Goal: Task Accomplishment & Management: Manage account settings

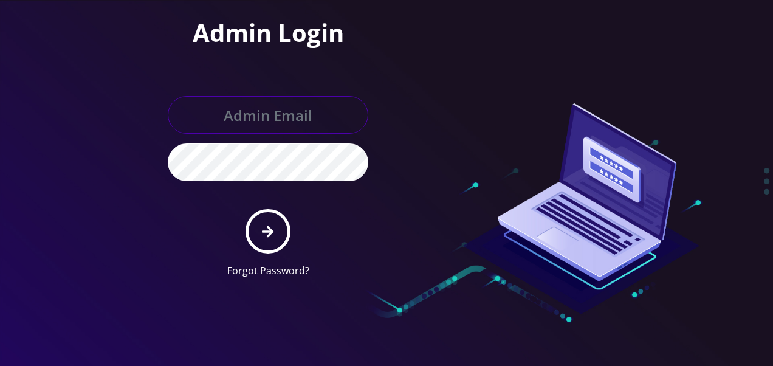
type input "tlieberman613@gmail.com"
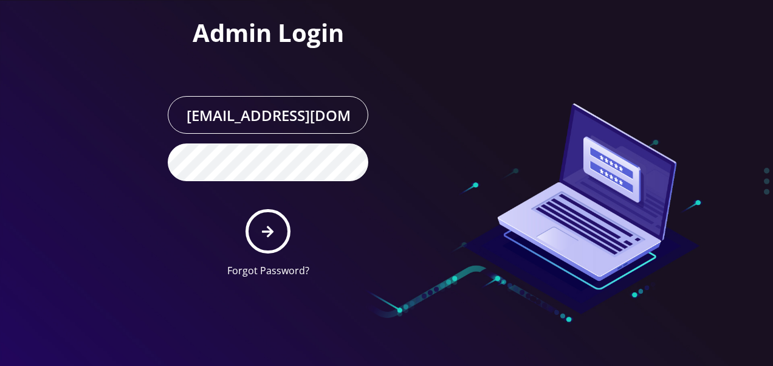
click at [286, 208] on form "tlieberman613@gmail.com Forgot Password?" at bounding box center [268, 187] width 200 height 182
click at [269, 221] on button "submit" at bounding box center [267, 231] width 44 height 44
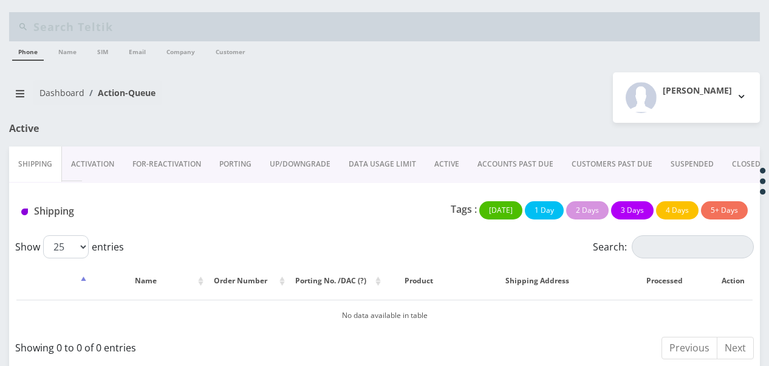
click at [437, 157] on link "ACTIVE" at bounding box center [446, 163] width 43 height 35
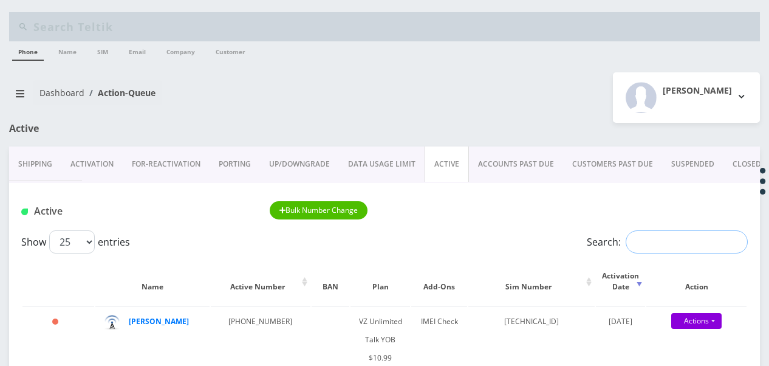
click at [654, 248] on input "Search:" at bounding box center [687, 241] width 122 height 23
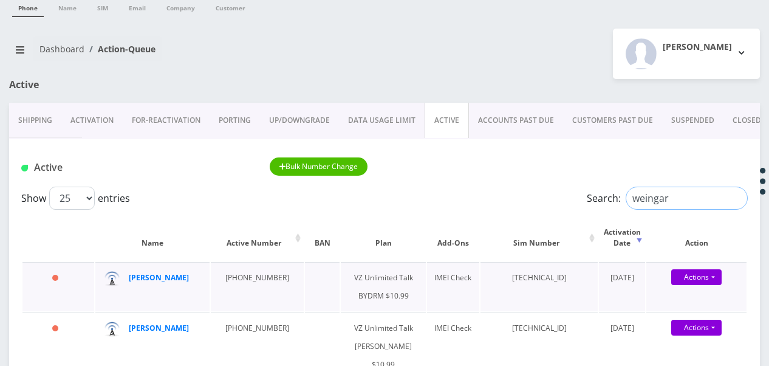
scroll to position [121, 0]
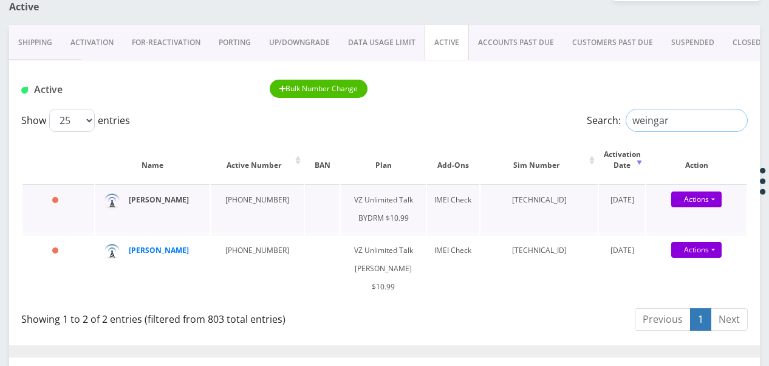
type input "weingar"
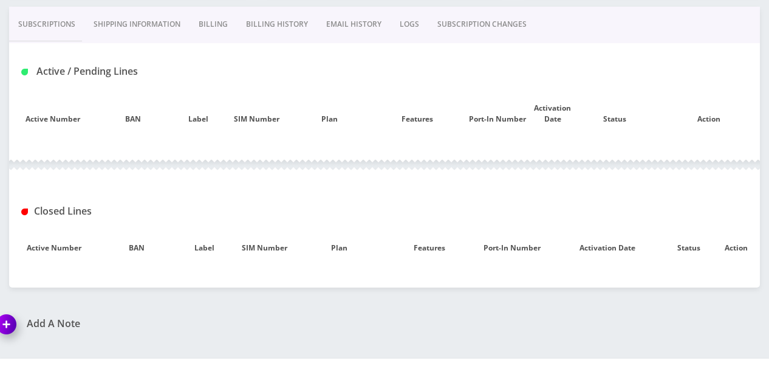
scroll to position [168, 0]
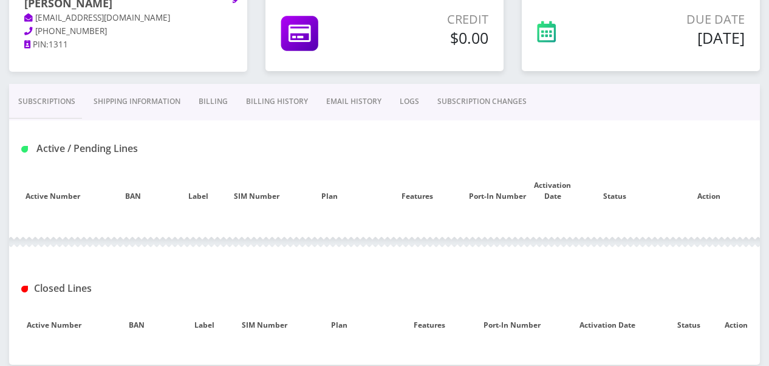
click at [152, 110] on link "Shipping Information" at bounding box center [136, 101] width 105 height 35
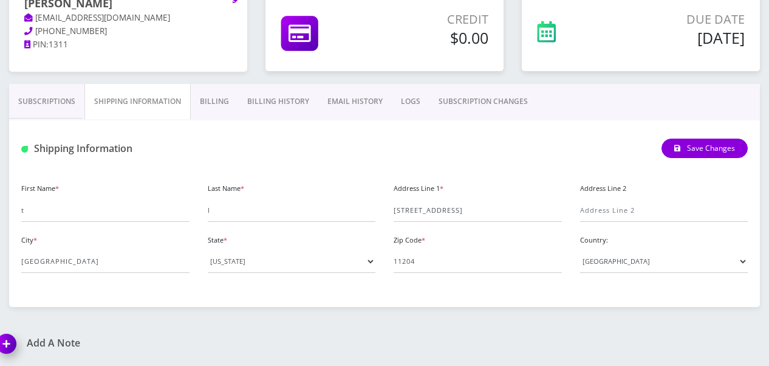
click at [68, 97] on link "Subscriptions" at bounding box center [46, 101] width 75 height 35
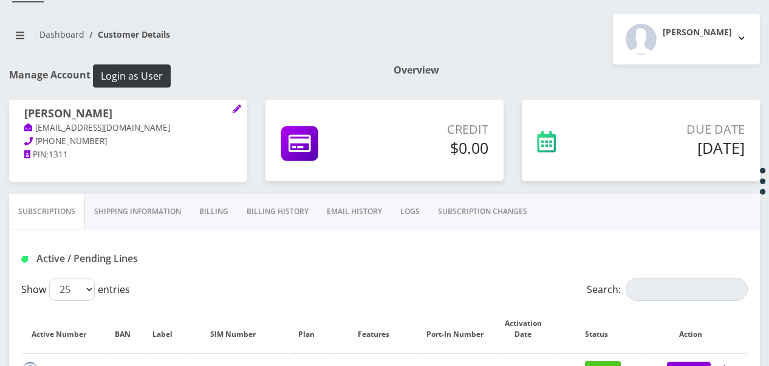
scroll to position [47, 0]
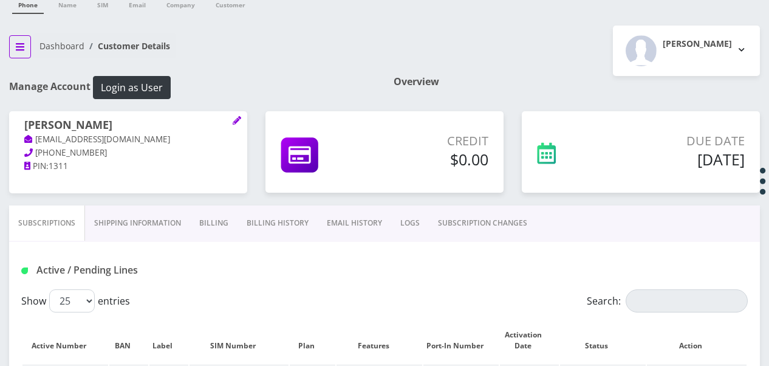
click at [22, 42] on icon "breadcrumb" at bounding box center [20, 47] width 9 height 10
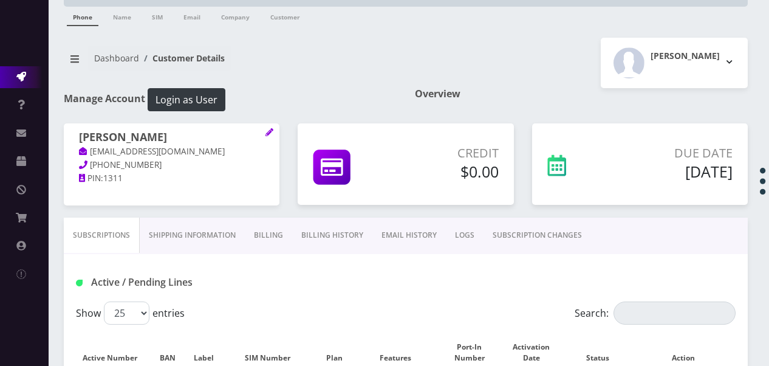
click at [27, 72] on link "Action Queues" at bounding box center [24, 77] width 49 height 22
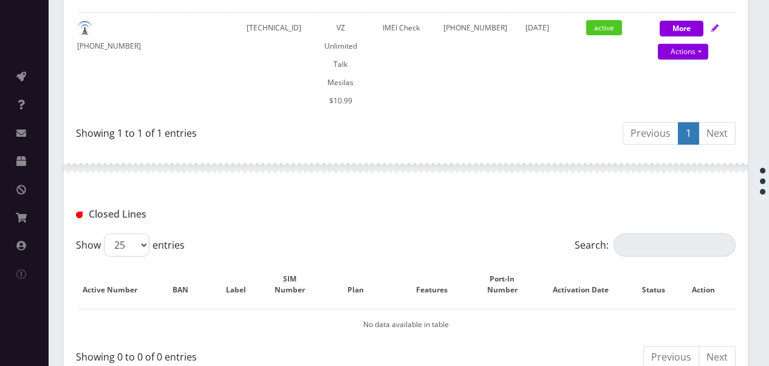
scroll to position [108, 0]
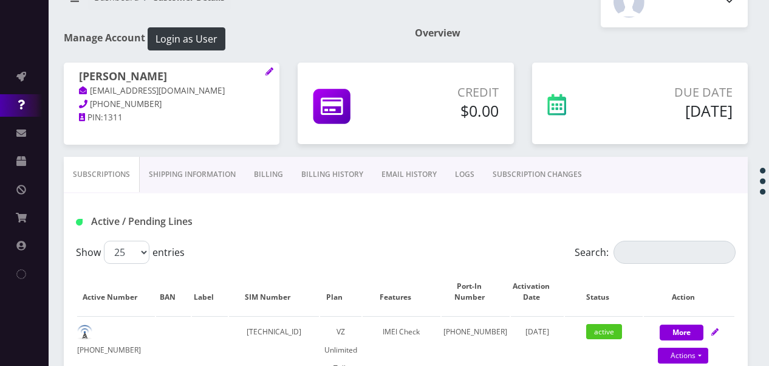
drag, startPoint x: 11, startPoint y: 107, endPoint x: 12, endPoint y: 95, distance: 11.6
click at [11, 107] on link "Support" at bounding box center [24, 105] width 49 height 22
click at [13, 92] on li "Support" at bounding box center [24, 105] width 49 height 28
click at [18, 81] on link "Action Queues" at bounding box center [24, 77] width 49 height 22
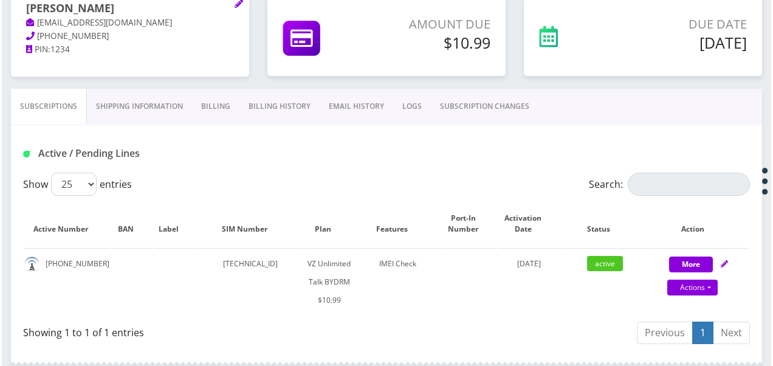
scroll to position [182, 0]
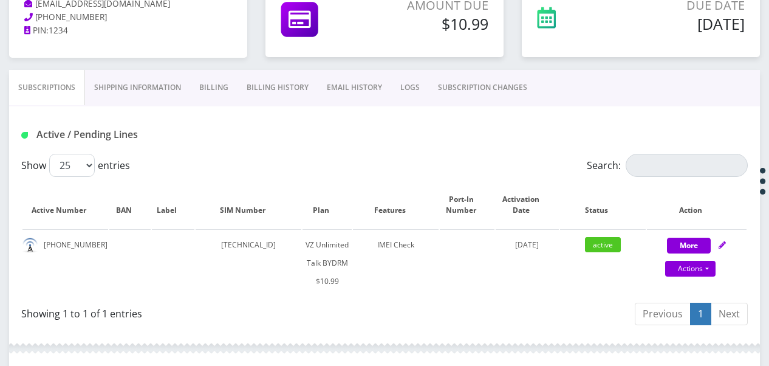
click at [215, 78] on link "Billing" at bounding box center [213, 87] width 47 height 35
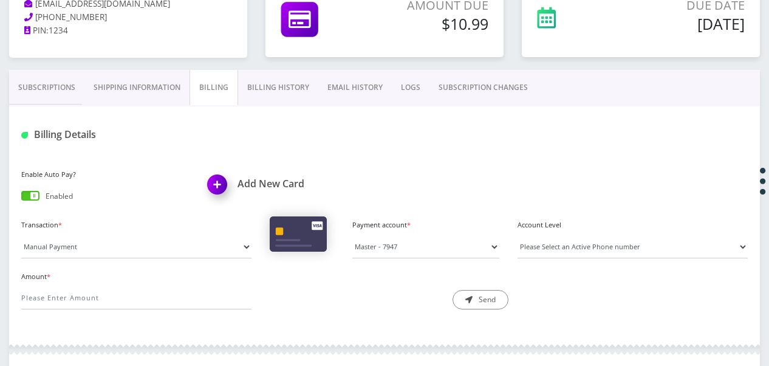
click at [479, 94] on link "SUBSCRIPTION CHANGES" at bounding box center [483, 87] width 108 height 35
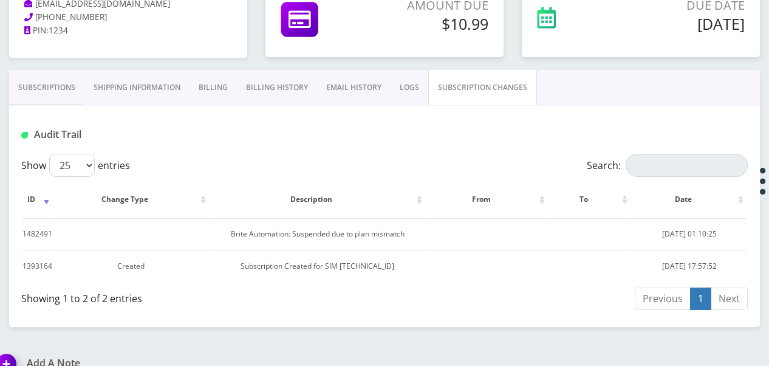
click at [215, 84] on link "Billing" at bounding box center [213, 87] width 47 height 35
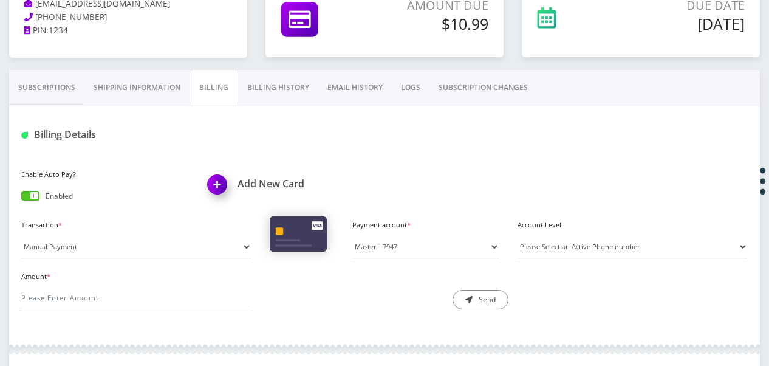
click at [52, 93] on link "Subscriptions" at bounding box center [46, 87] width 75 height 35
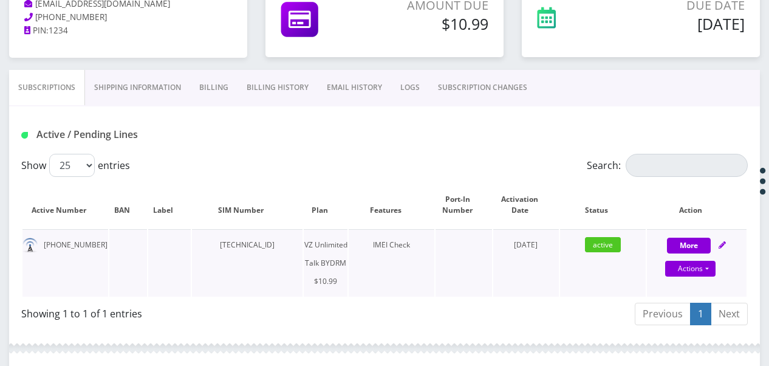
click at [717, 268] on div "Actions Suspend Close Unpause Get Usage Swap Sim" at bounding box center [691, 269] width 100 height 18
select select "469"
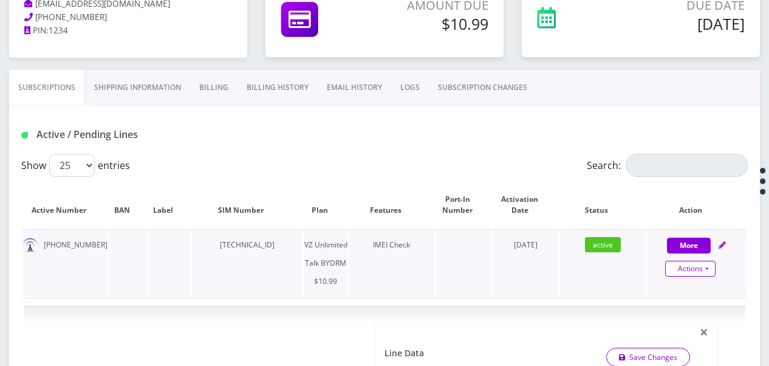
click at [714, 269] on link "Actions" at bounding box center [690, 269] width 50 height 16
select select "469"
click at [700, 326] on link "Get Usage" at bounding box center [707, 328] width 100 height 18
select select "469"
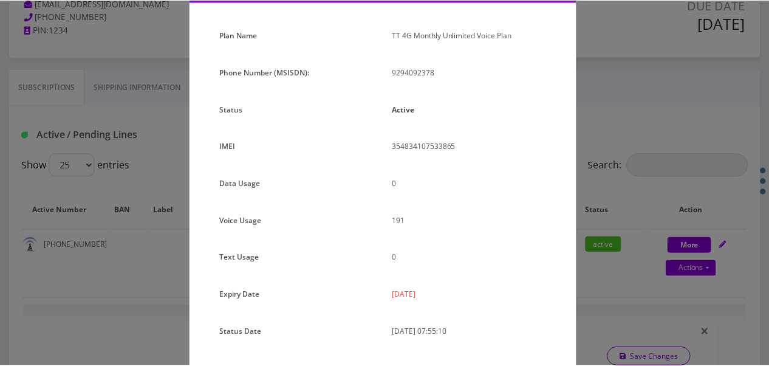
scroll to position [149, 0]
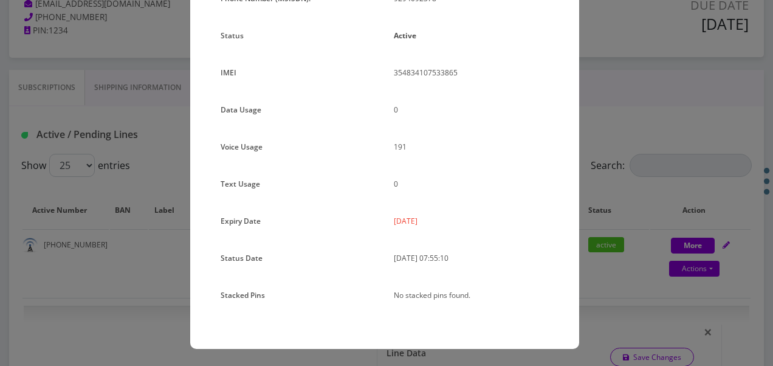
click at [603, 185] on div "× Subscription Info Plan Name TT 4G Monthly Unlimited Voice Plan Phone Number (…" at bounding box center [386, 183] width 773 height 366
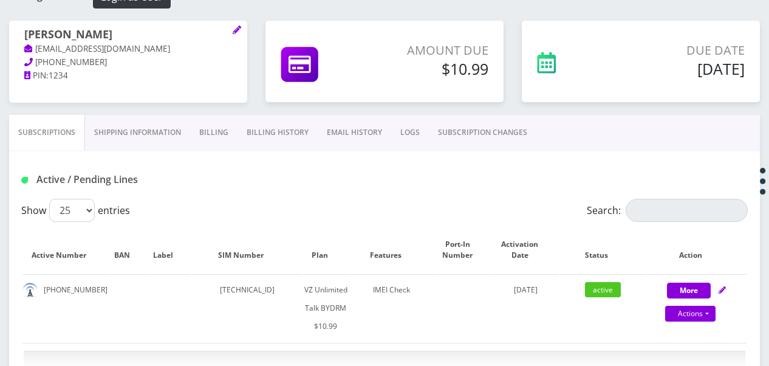
scroll to position [243, 0]
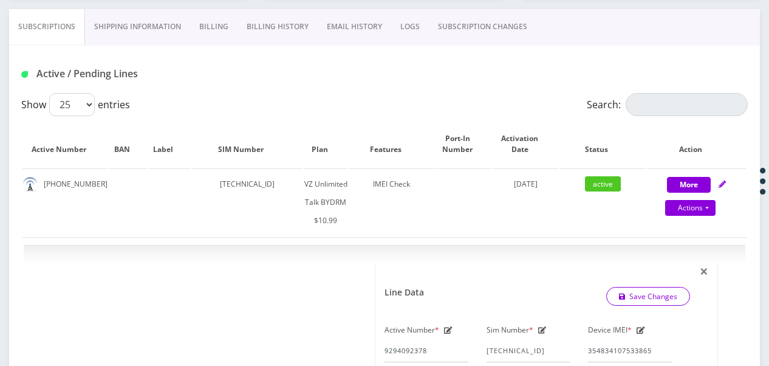
click at [229, 30] on link "Billing" at bounding box center [213, 26] width 47 height 35
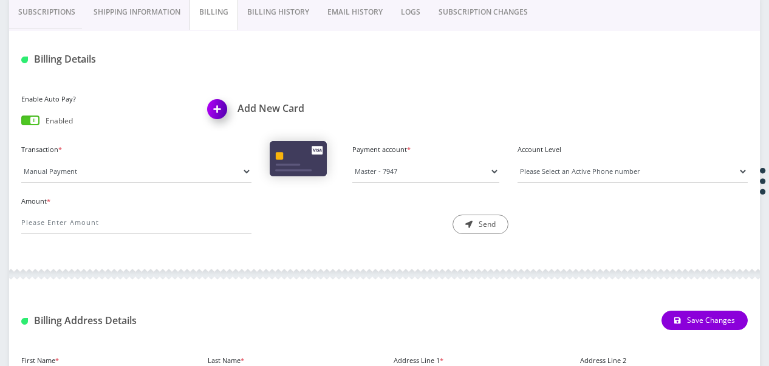
scroll to position [125, 0]
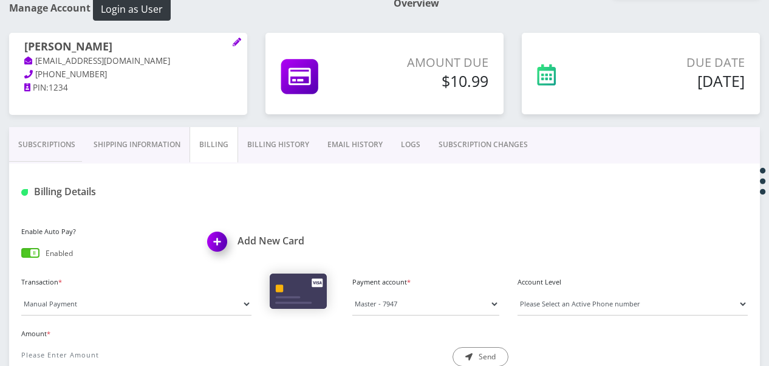
click at [285, 141] on link "Billing History" at bounding box center [278, 144] width 80 height 35
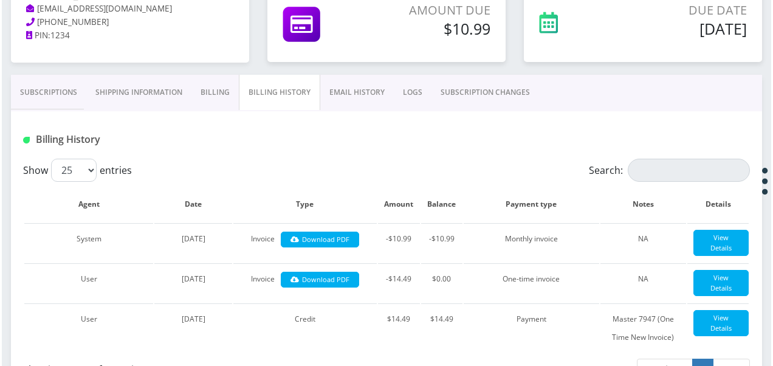
scroll to position [159, 0]
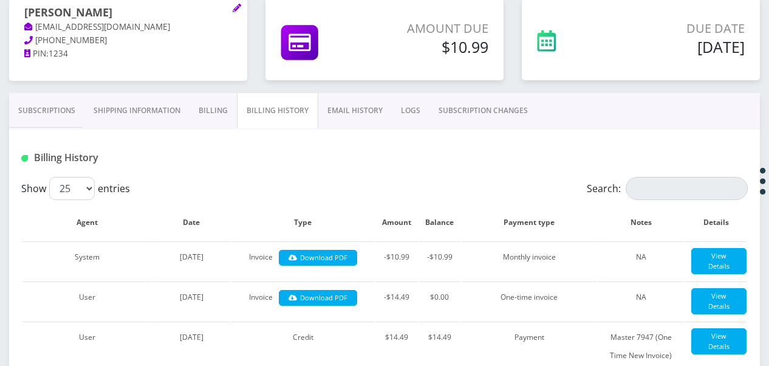
click at [86, 119] on link "Shipping Information" at bounding box center [136, 110] width 105 height 35
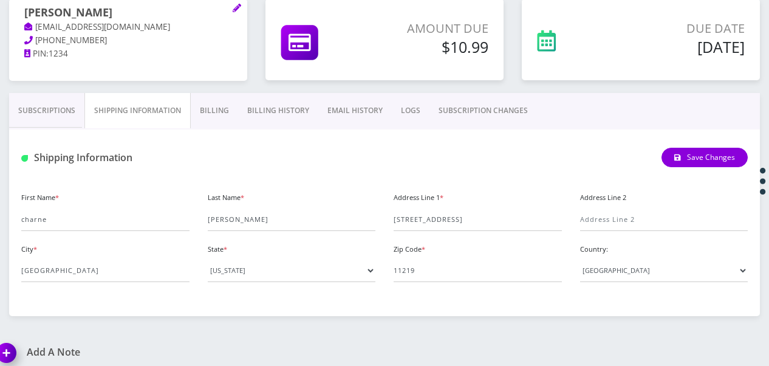
click at [74, 109] on link "Subscriptions" at bounding box center [46, 110] width 75 height 35
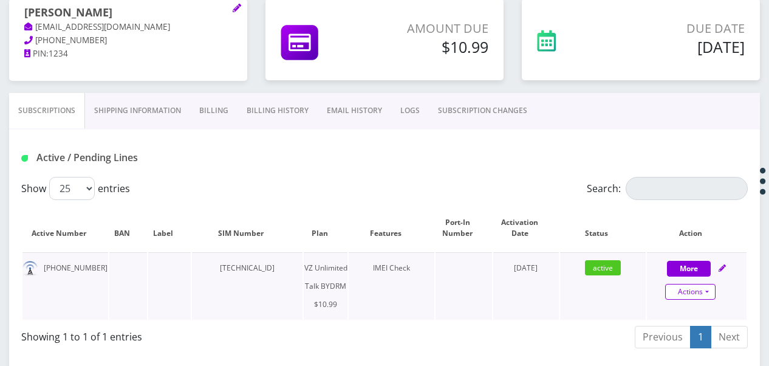
click at [706, 284] on link "Actions" at bounding box center [690, 292] width 50 height 16
select select "469"
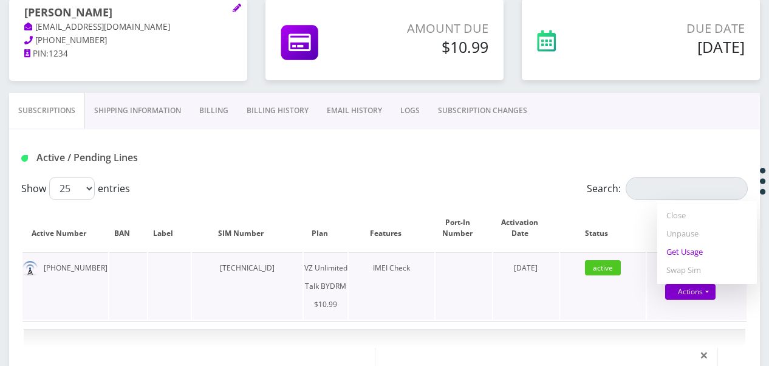
click at [677, 253] on link "Get Usage" at bounding box center [707, 251] width 100 height 18
select select "469"
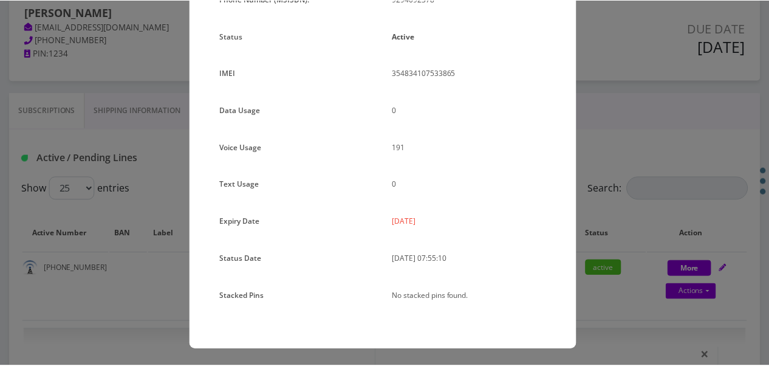
scroll to position [149, 0]
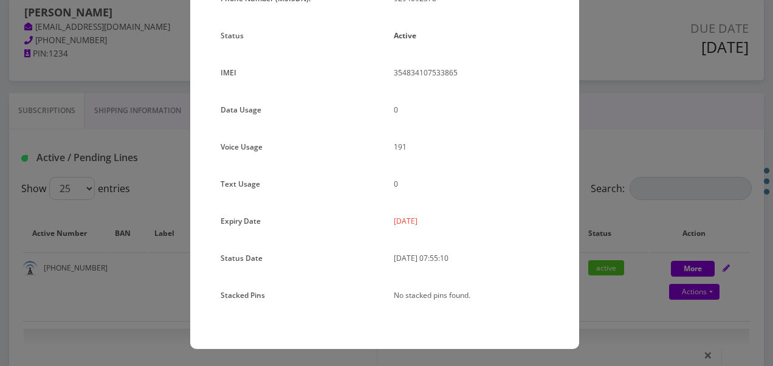
click at [620, 190] on div "× Subscription Info Plan Name TT 4G Monthly Unlimited Voice Plan Phone Number (…" at bounding box center [386, 183] width 773 height 366
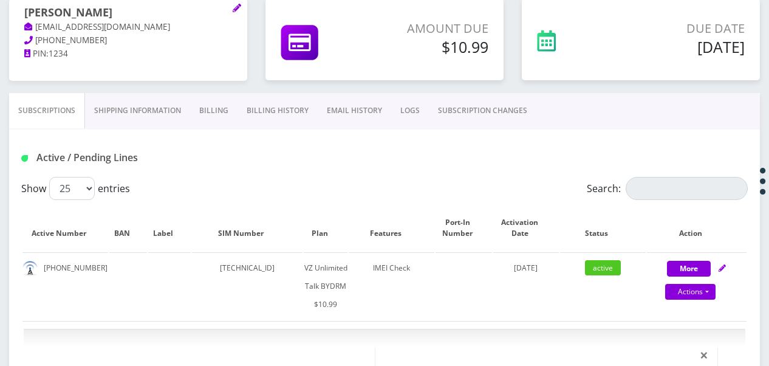
click at [220, 111] on link "Billing" at bounding box center [213, 110] width 47 height 35
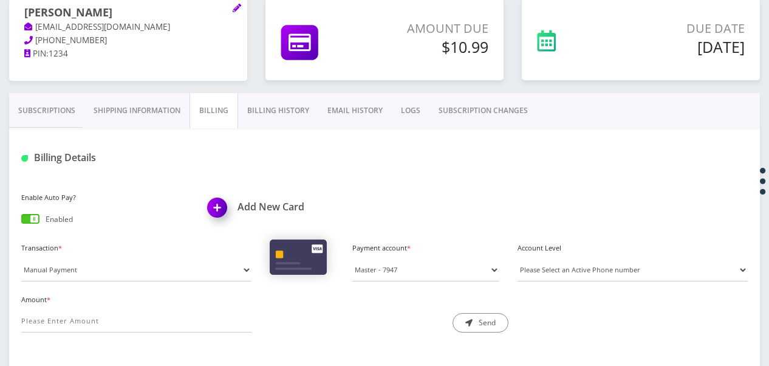
click at [146, 109] on link "Shipping Information" at bounding box center [136, 110] width 105 height 35
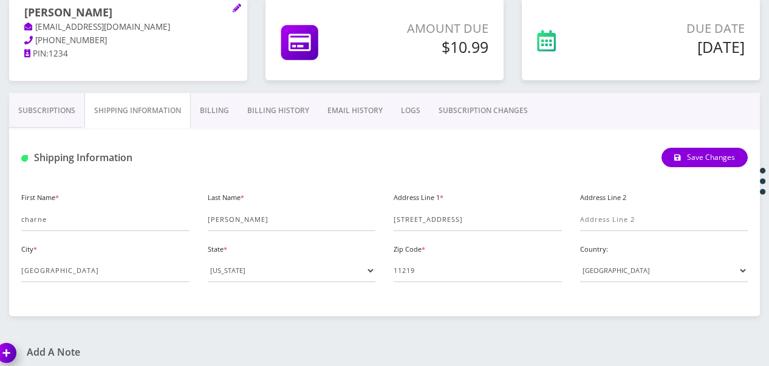
click at [251, 111] on link "Billing History" at bounding box center [278, 110] width 80 height 35
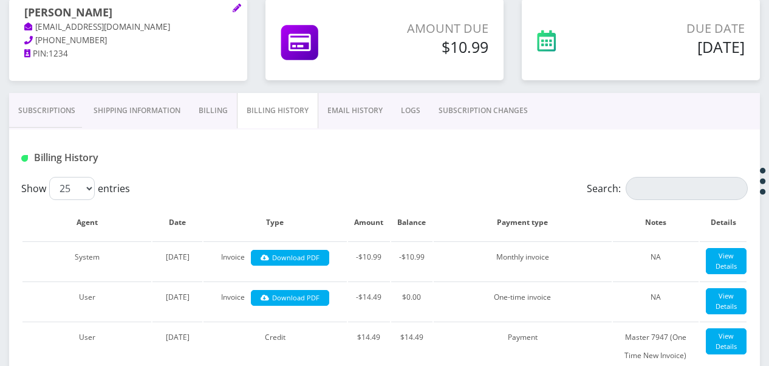
click at [332, 117] on link "EMAIL HISTORY" at bounding box center [355, 110] width 74 height 35
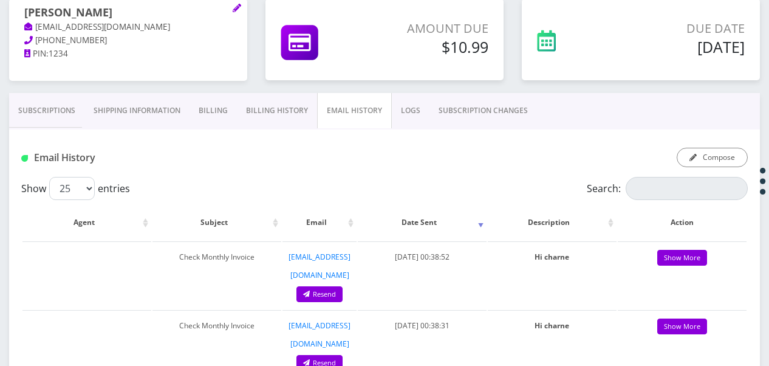
click at [405, 111] on link "LOGS" at bounding box center [411, 110] width 38 height 35
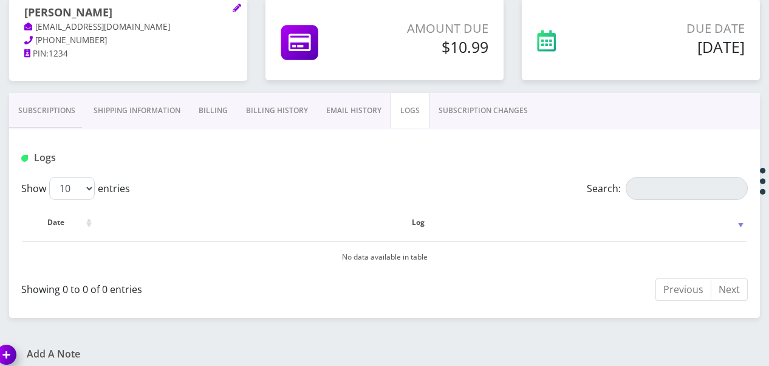
click at [92, 111] on link "Shipping Information" at bounding box center [136, 110] width 105 height 35
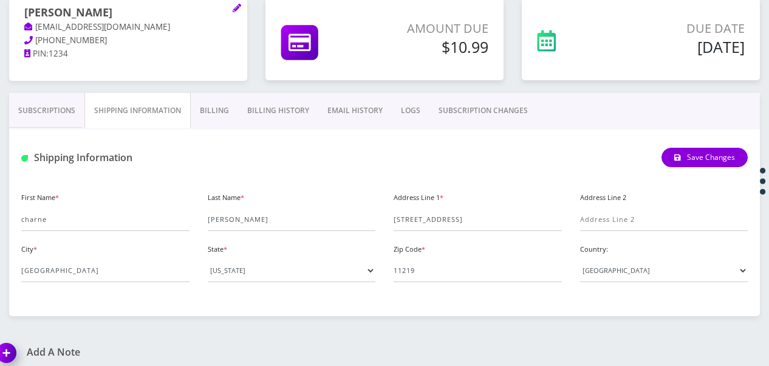
click at [56, 112] on link "Subscriptions" at bounding box center [46, 110] width 75 height 35
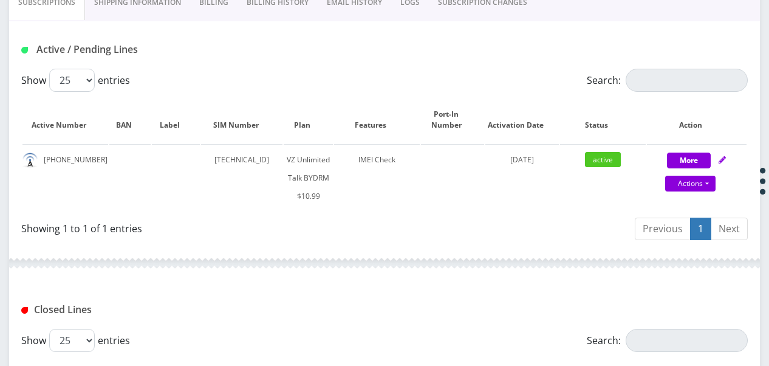
scroll to position [124, 0]
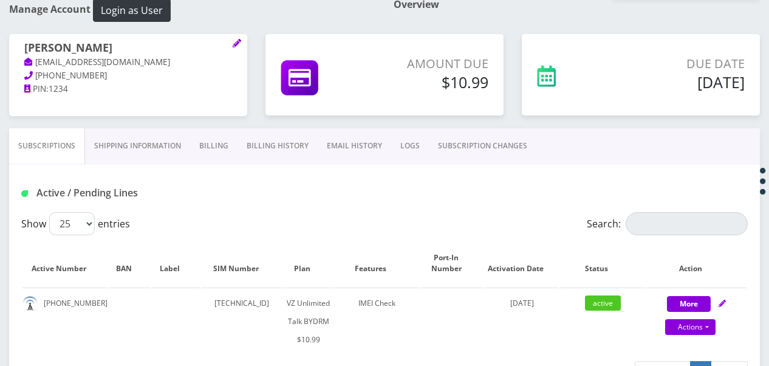
click at [461, 153] on link "SUBSCRIPTION CHANGES" at bounding box center [483, 145] width 108 height 35
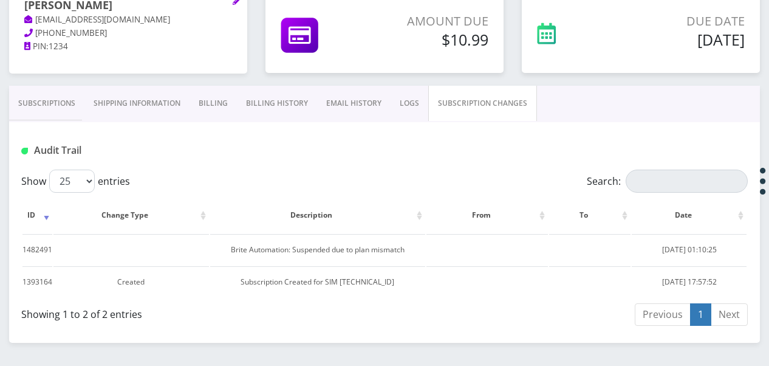
scroll to position [200, 0]
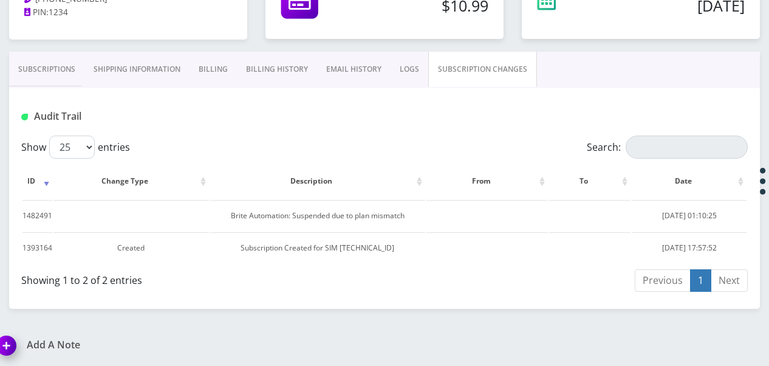
click at [56, 67] on link "Subscriptions" at bounding box center [46, 69] width 75 height 35
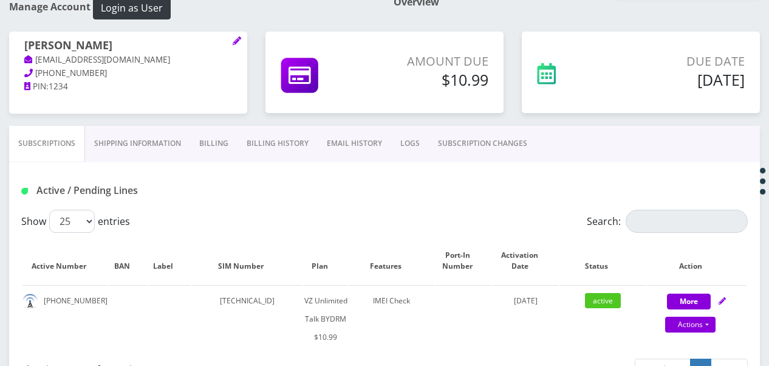
scroll to position [124, 0]
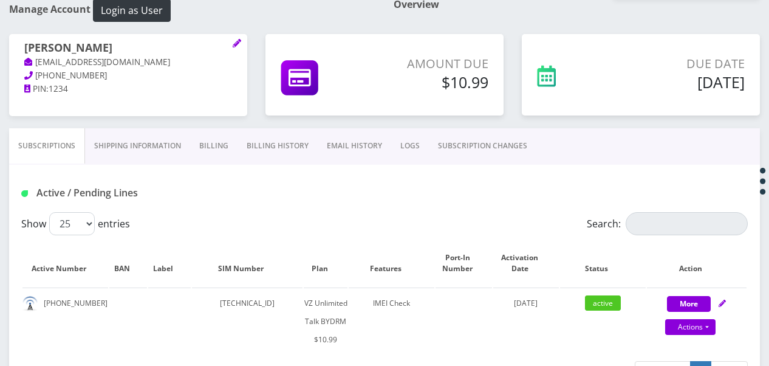
click at [171, 153] on link "Shipping Information" at bounding box center [137, 145] width 105 height 35
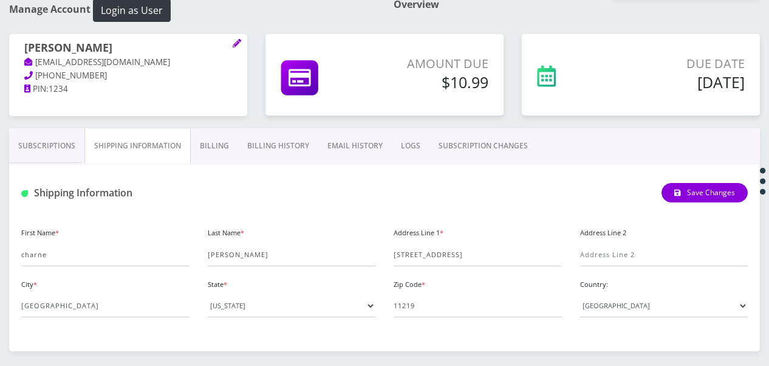
click at [204, 146] on link "Billing" at bounding box center [214, 145] width 47 height 35
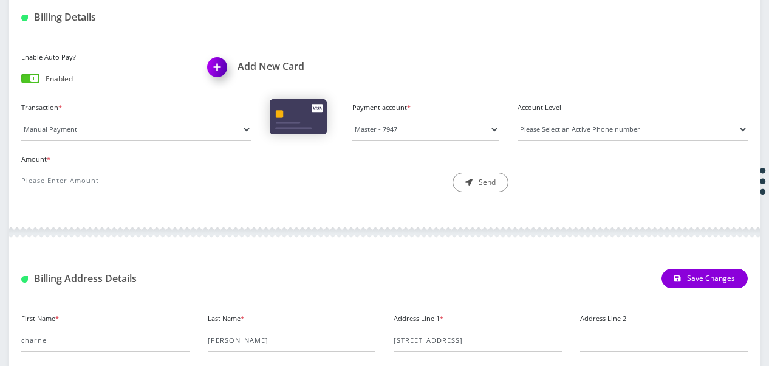
scroll to position [245, 0]
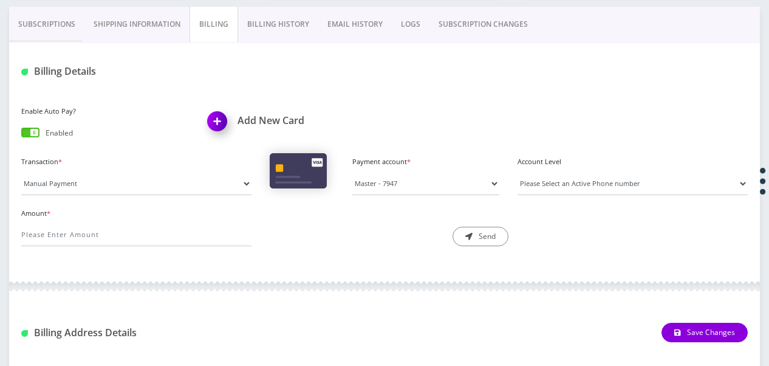
click at [265, 38] on link "Billing History" at bounding box center [278, 24] width 80 height 35
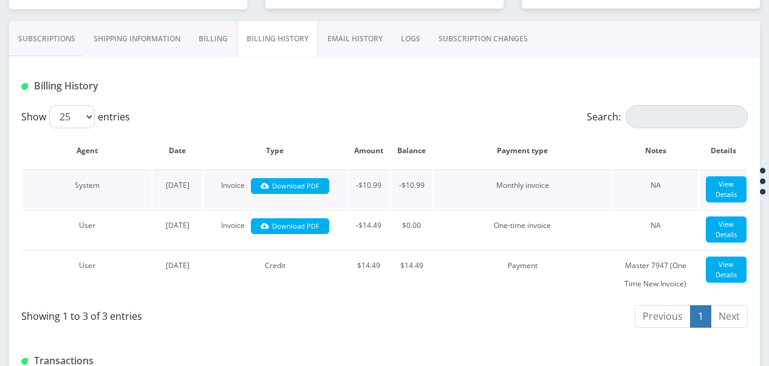
scroll to position [170, 0]
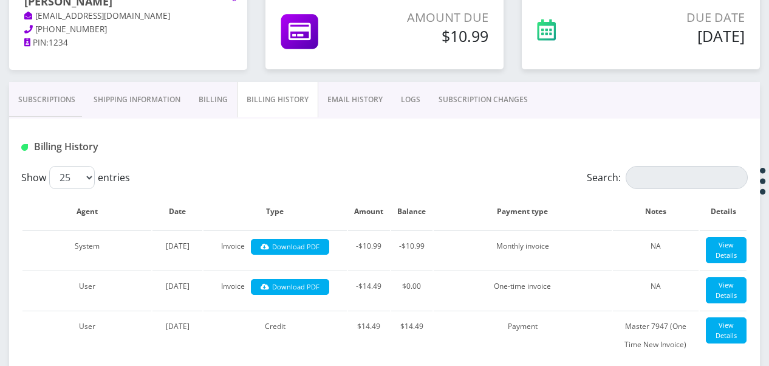
click at [63, 93] on link "Subscriptions" at bounding box center [46, 99] width 75 height 35
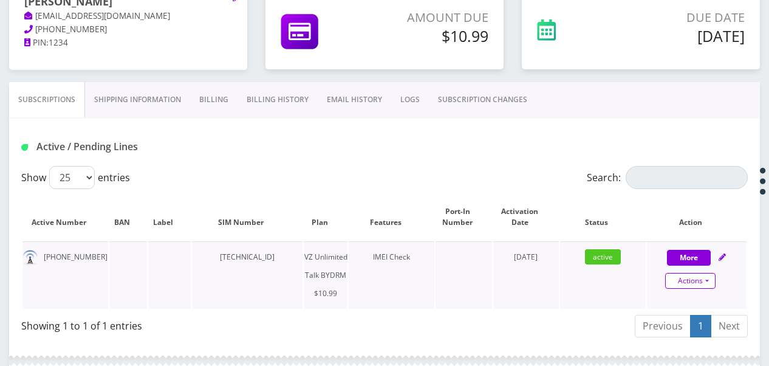
click at [705, 281] on link "Actions" at bounding box center [690, 281] width 50 height 16
select select "469"
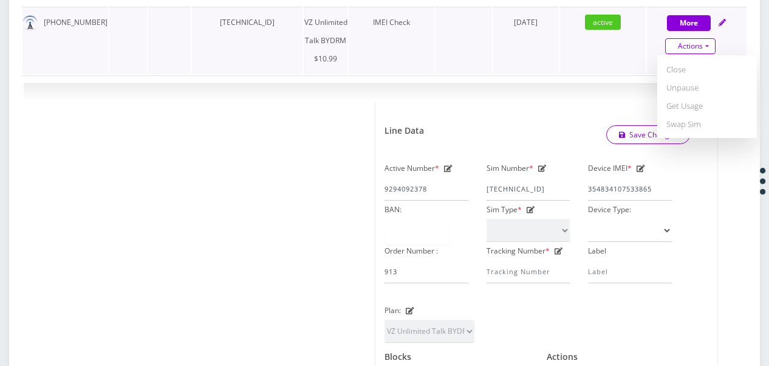
scroll to position [413, 0]
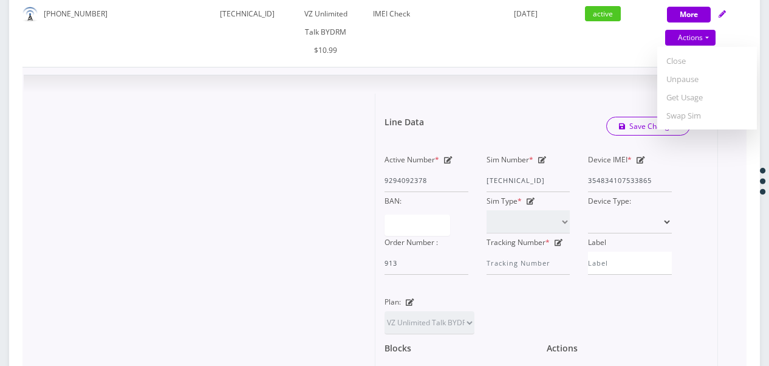
click at [490, 104] on form "Line Data Save Changes Active Number * 9294092378 Sim Number * 8914800001183595…" at bounding box center [547, 279] width 324 height 371
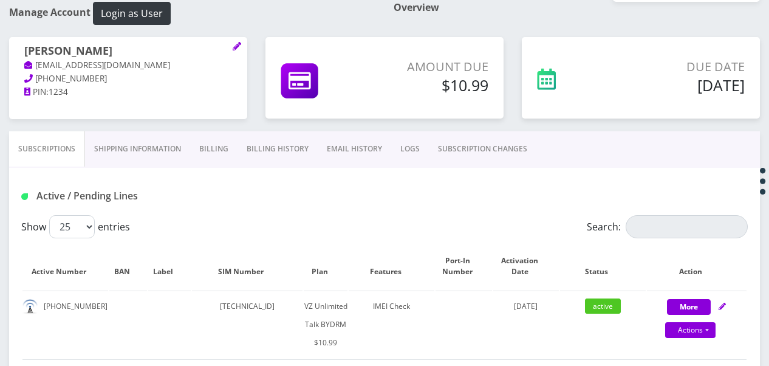
scroll to position [121, 0]
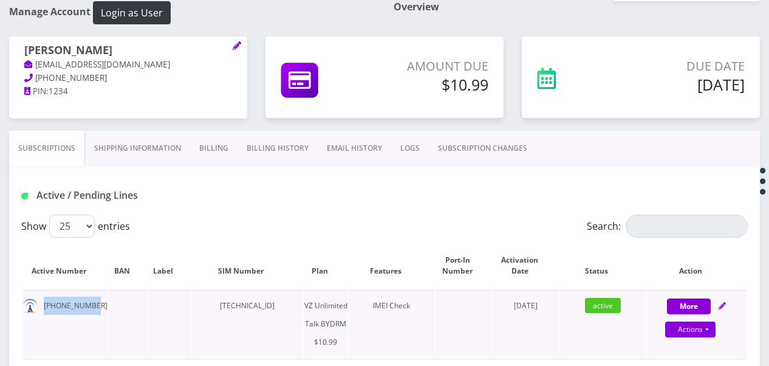
drag, startPoint x: 96, startPoint y: 306, endPoint x: 46, endPoint y: 313, distance: 51.0
click at [46, 313] on td "929-409-2378" at bounding box center [65, 323] width 86 height 67
drag, startPoint x: 46, startPoint y: 313, endPoint x: 50, endPoint y: 309, distance: 6.5
copy td "929-409-2378"
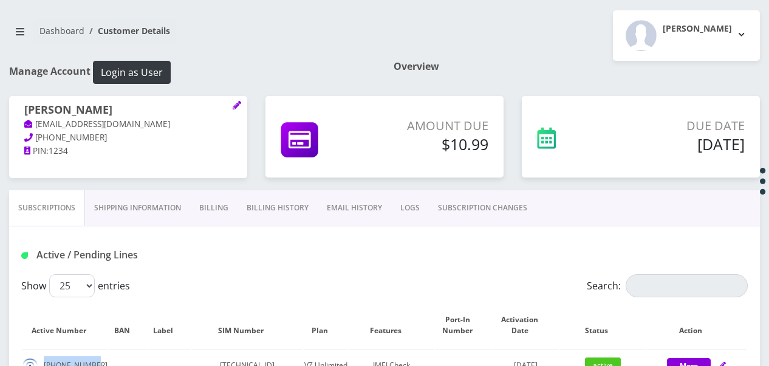
scroll to position [0, 0]
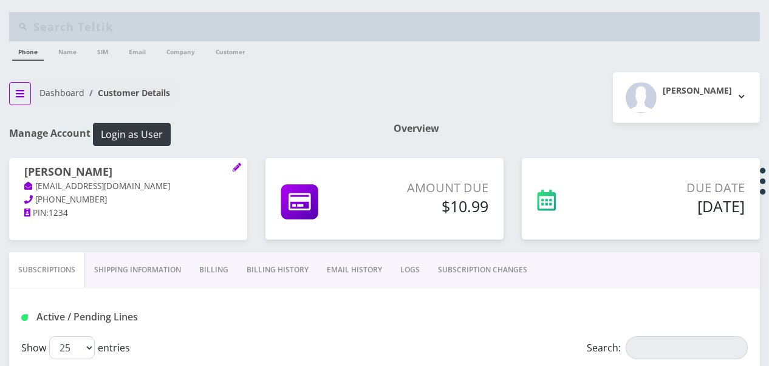
click at [24, 96] on icon "breadcrumb" at bounding box center [20, 93] width 9 height 7
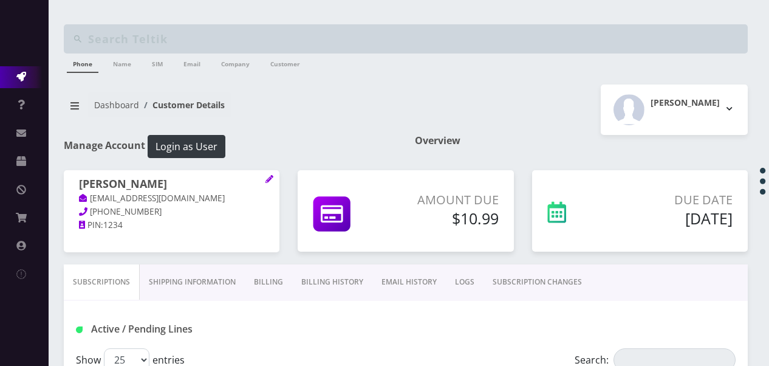
click at [26, 79] on link "Action Queues" at bounding box center [24, 77] width 49 height 22
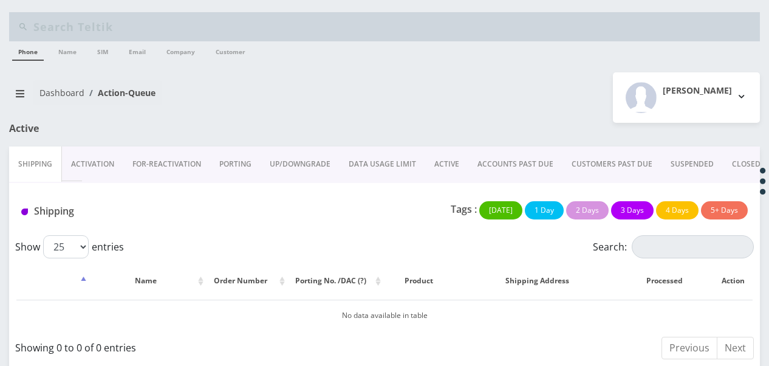
drag, startPoint x: 440, startPoint y: 162, endPoint x: 476, endPoint y: 164, distance: 35.9
click at [440, 162] on link "ACTIVE" at bounding box center [446, 163] width 43 height 35
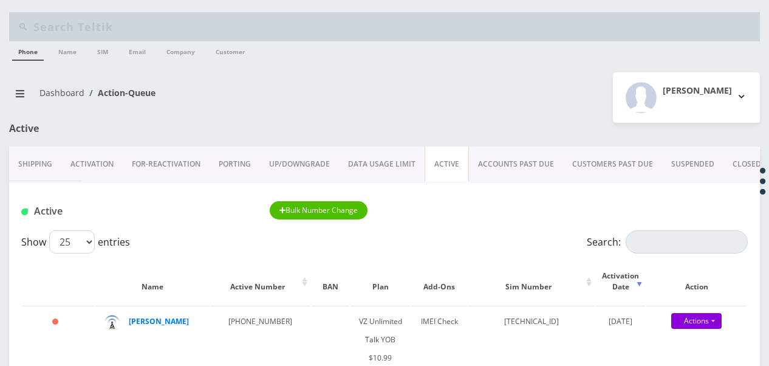
click at [494, 162] on link "ACCOUNTS PAST DUE" at bounding box center [516, 163] width 94 height 35
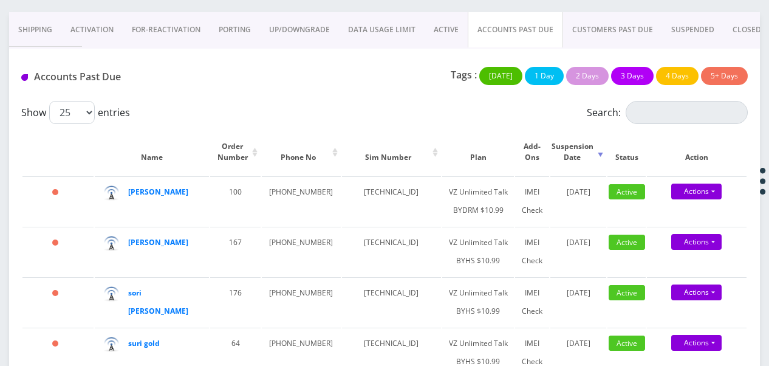
scroll to position [247, 0]
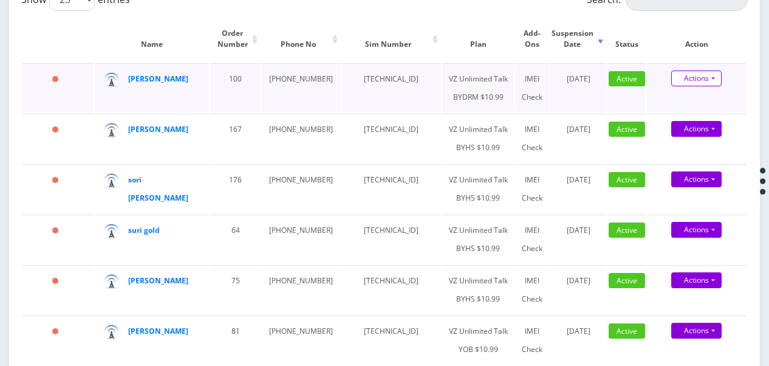
click at [713, 77] on link "Actions" at bounding box center [696, 78] width 50 height 16
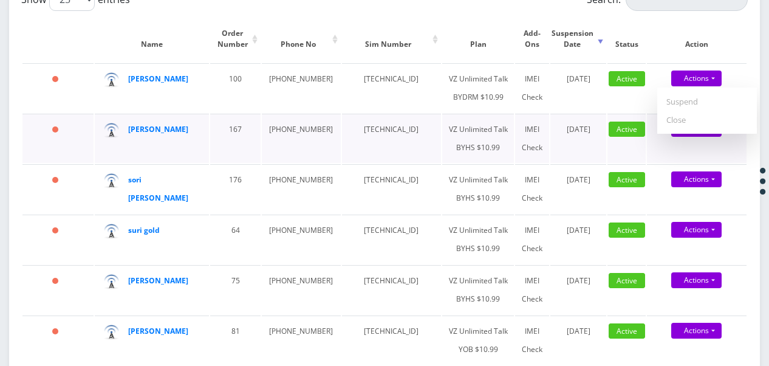
click at [223, 157] on td "167" at bounding box center [235, 138] width 50 height 49
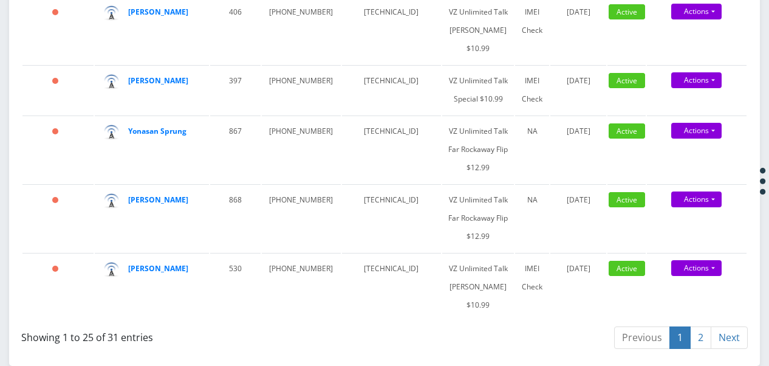
scroll to position [0, 0]
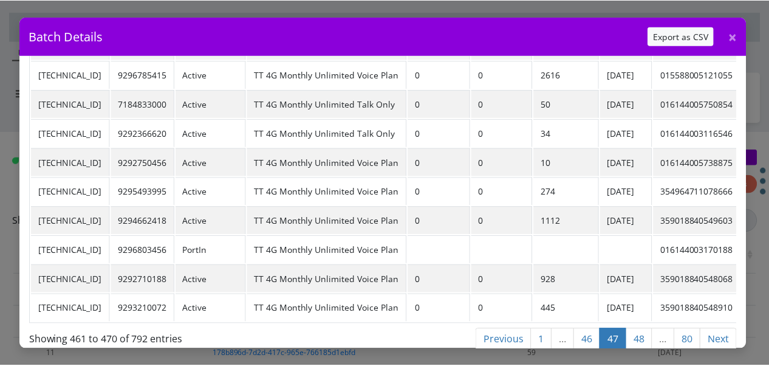
scroll to position [116, 0]
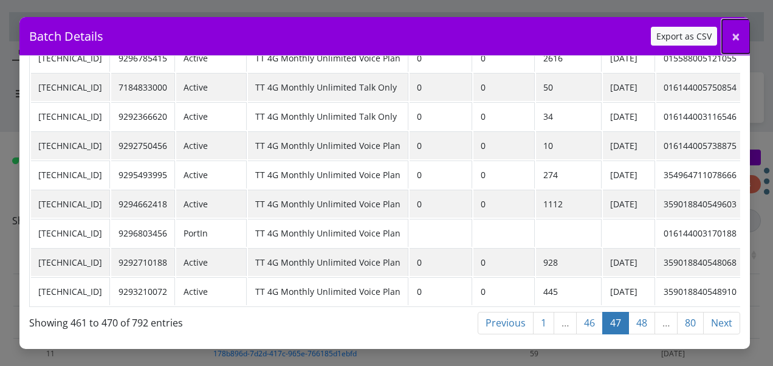
click at [737, 43] on span "×" at bounding box center [735, 36] width 9 height 20
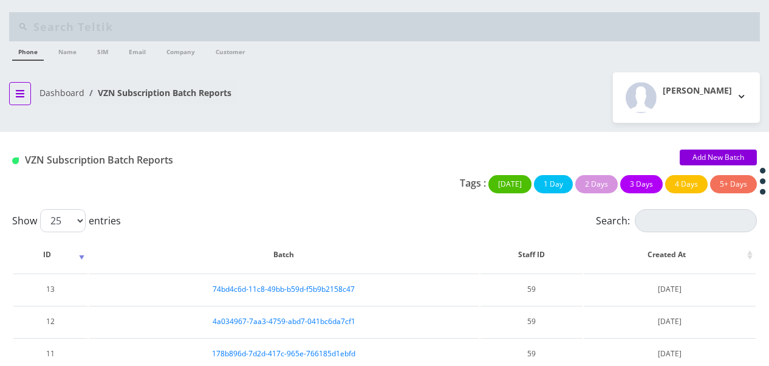
click at [27, 99] on button "breadcrumb" at bounding box center [20, 93] width 22 height 23
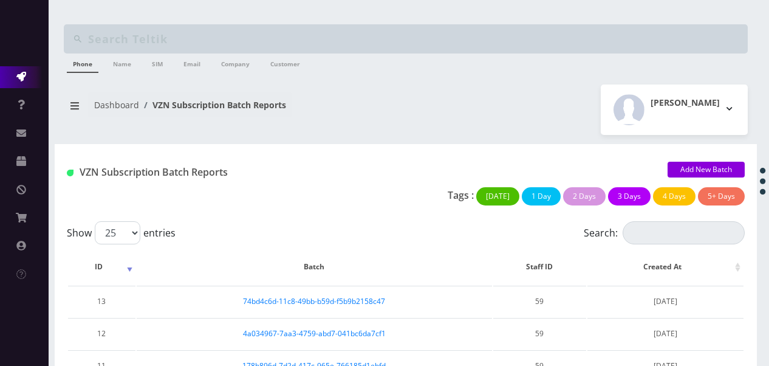
click at [26, 66] on li "Action Queues" at bounding box center [24, 77] width 49 height 28
click at [27, 74] on link "Action Queues" at bounding box center [24, 77] width 49 height 22
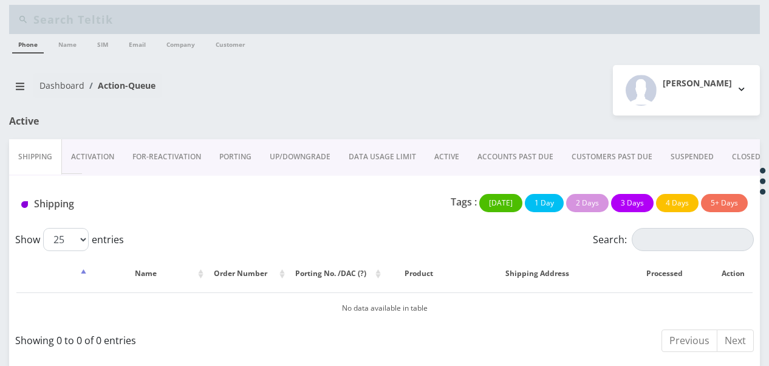
scroll to position [9, 0]
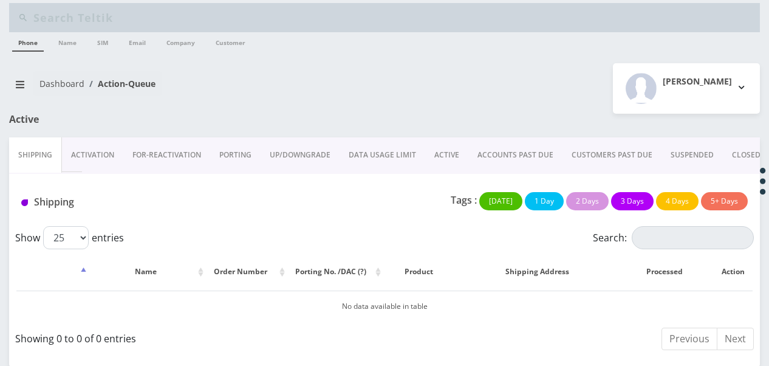
click at [468, 153] on link "ACCOUNTS PAST DUE" at bounding box center [515, 154] width 94 height 35
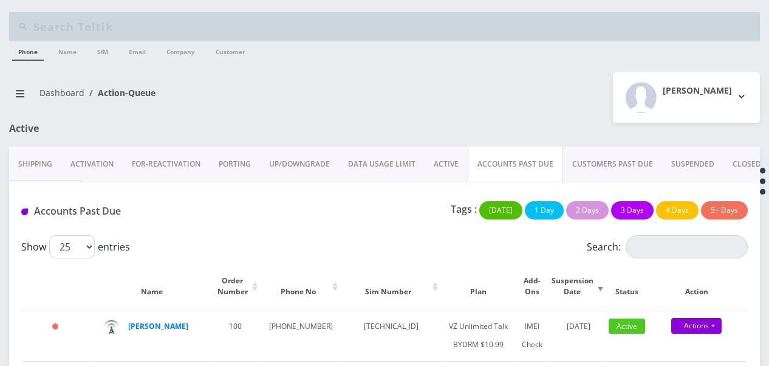
click at [439, 162] on link "ACTIVE" at bounding box center [446, 163] width 43 height 35
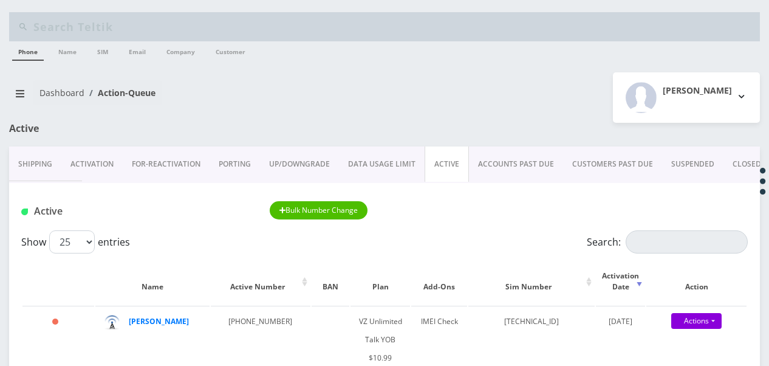
click at [643, 230] on div "Active Bulk Number Change" at bounding box center [384, 206] width 751 height 47
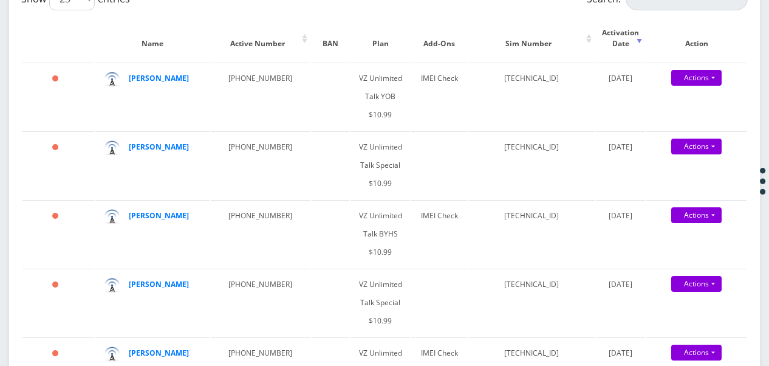
scroll to position [121, 0]
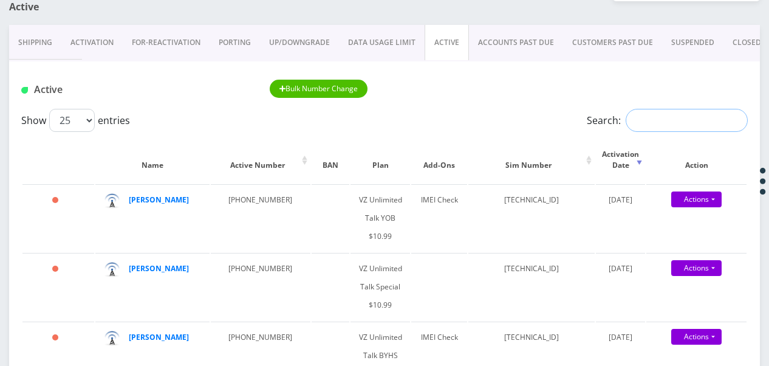
click at [645, 117] on input "Search:" at bounding box center [687, 120] width 122 height 23
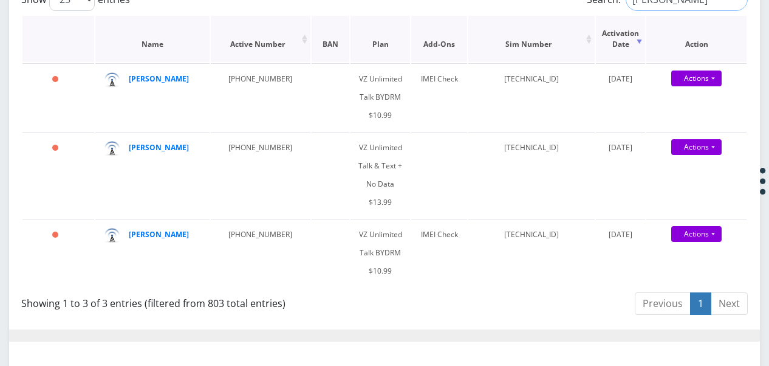
scroll to position [243, 0]
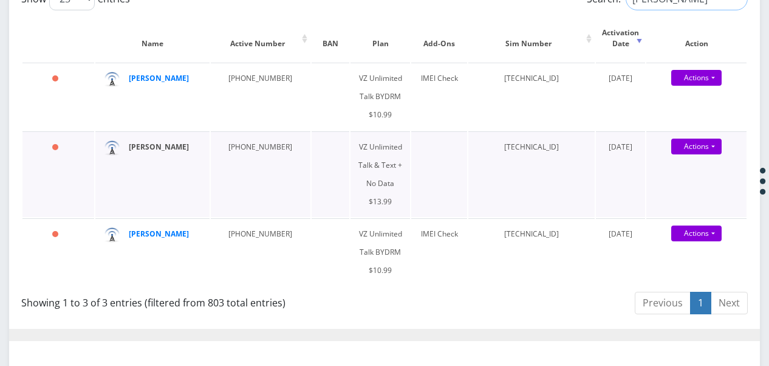
type input "kleiner"
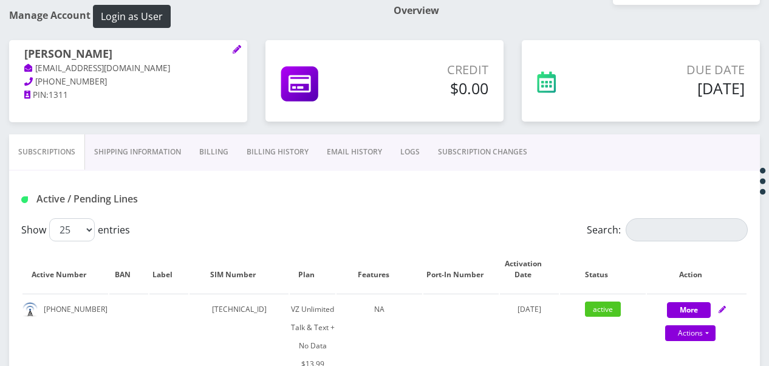
scroll to position [18, 0]
